Goal: Navigation & Orientation: Find specific page/section

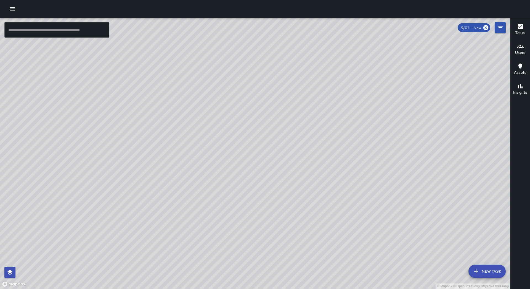
click at [19, 4] on div at bounding box center [265, 9] width 530 height 18
click at [17, 6] on div at bounding box center [265, 9] width 530 height 18
click at [15, 8] on icon "button" at bounding box center [12, 9] width 7 height 7
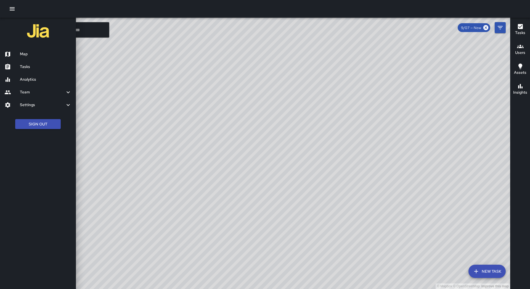
click at [31, 66] on h6 "Tasks" at bounding box center [46, 67] width 52 height 6
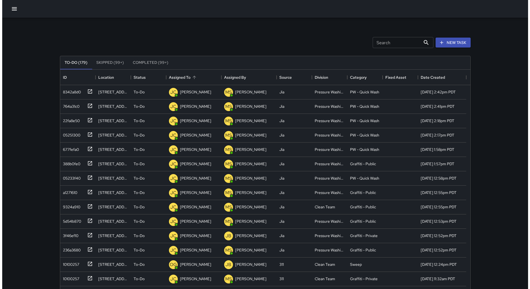
scroll to position [230, 406]
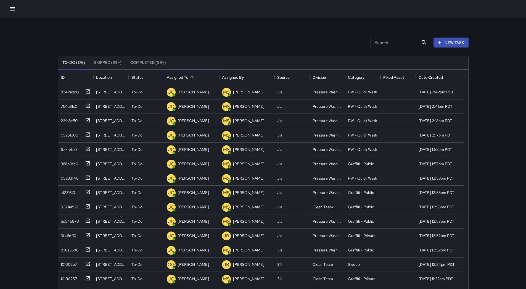
click at [200, 75] on div "Assigned To" at bounding box center [192, 77] width 50 height 15
click at [9, 6] on icon "button" at bounding box center [12, 9] width 7 height 7
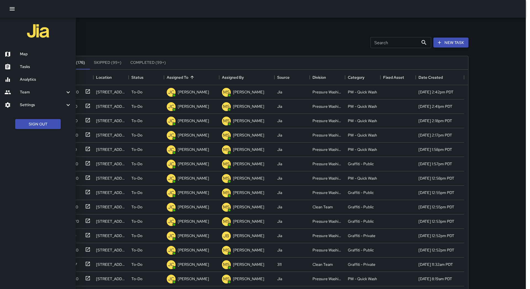
click at [33, 56] on h6 "Map" at bounding box center [46, 54] width 52 height 6
